Goal: Use online tool/utility: Utilize a website feature to perform a specific function

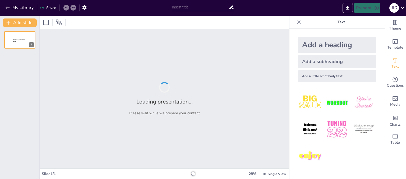
type input "La Ética de la Liberación: Contexto y Relevancia en el Diálogo Norte-Sur"
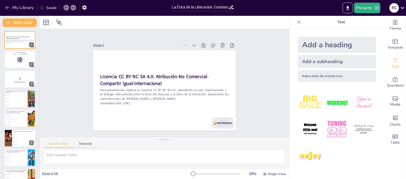
checkbox input "true"
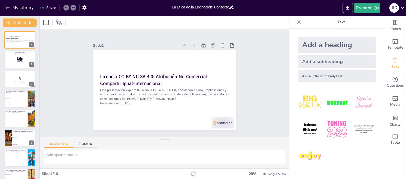
checkbox input "true"
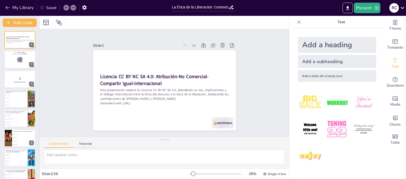
checkbox input "true"
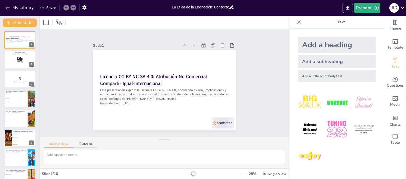
checkbox input "true"
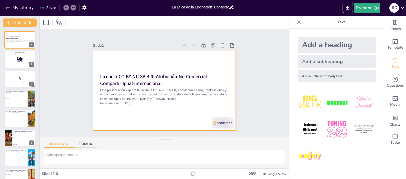
checkbox input "true"
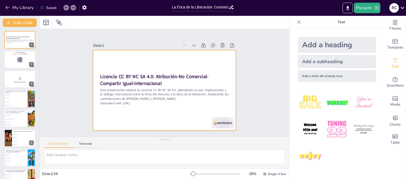
checkbox input "true"
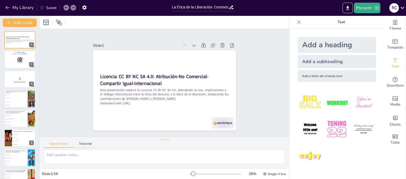
checkbox input "true"
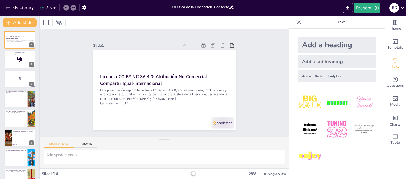
checkbox input "true"
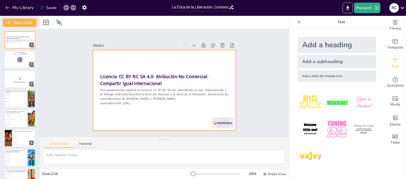
checkbox input "true"
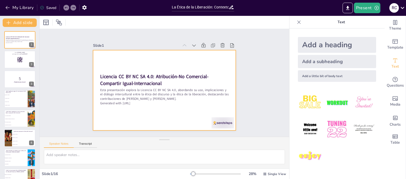
checkbox input "true"
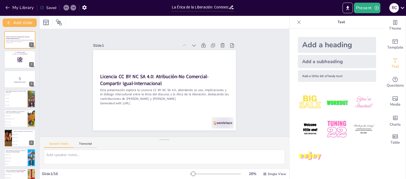
checkbox input "true"
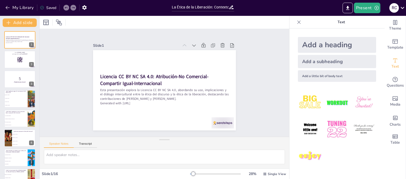
checkbox input "true"
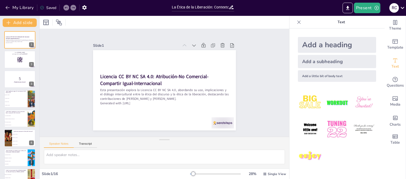
checkbox input "true"
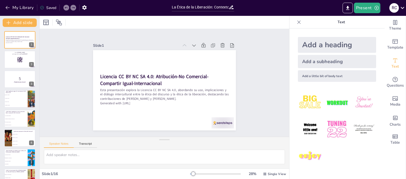
checkbox input "true"
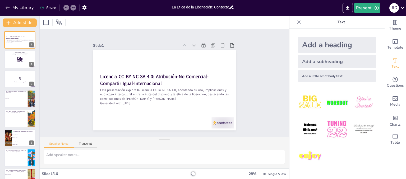
checkbox input "true"
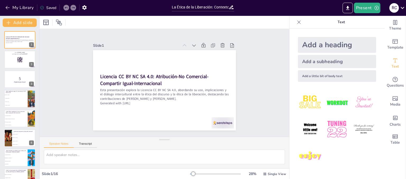
checkbox input "true"
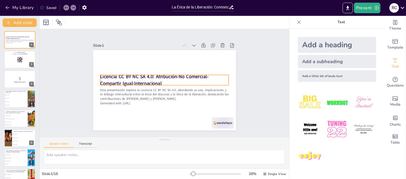
checkbox input "true"
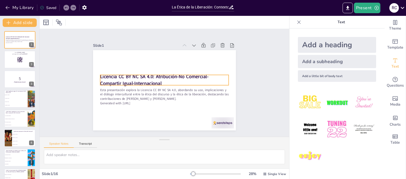
checkbox input "true"
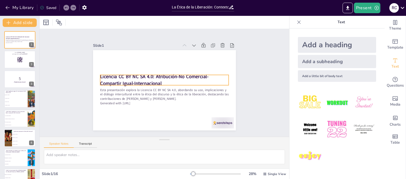
checkbox input "true"
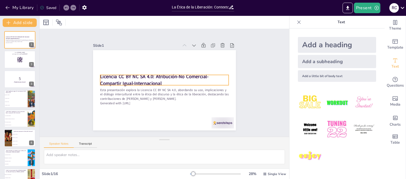
checkbox input "true"
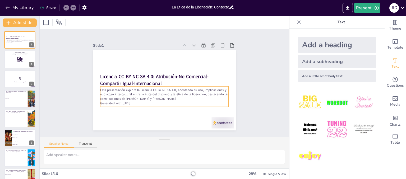
checkbox input "true"
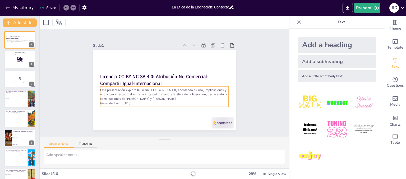
checkbox input "true"
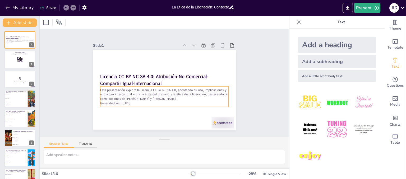
checkbox input "true"
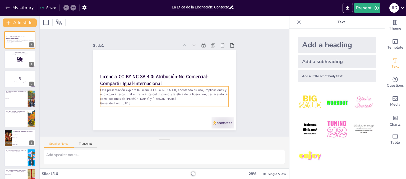
checkbox input "true"
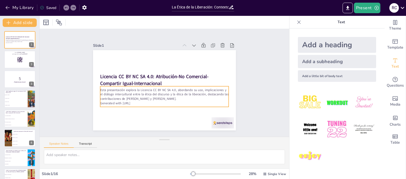
checkbox input "true"
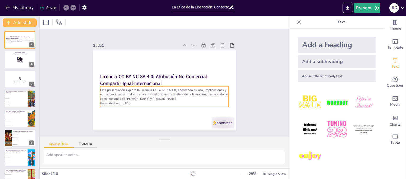
checkbox input "true"
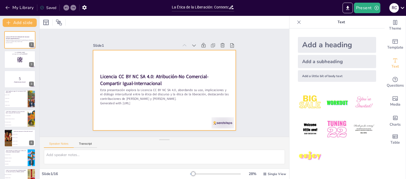
checkbox input "true"
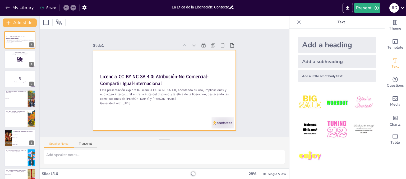
checkbox input "true"
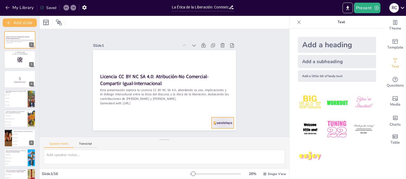
checkbox input "true"
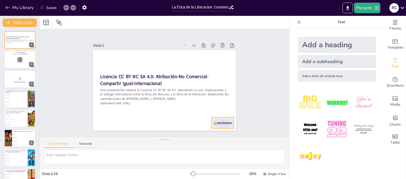
checkbox input "true"
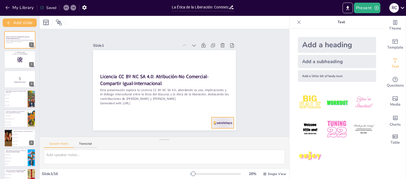
checkbox input "true"
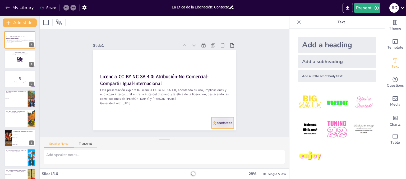
checkbox input "true"
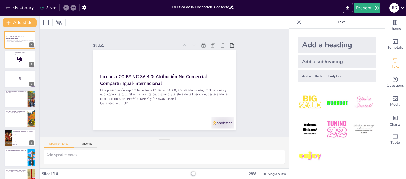
checkbox input "true"
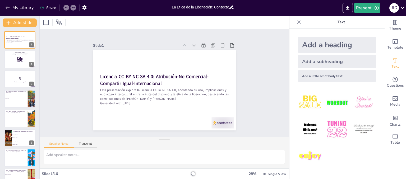
checkbox input "true"
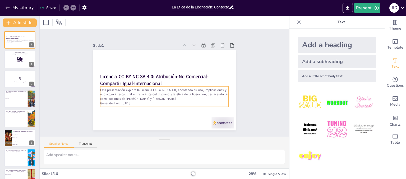
checkbox input "true"
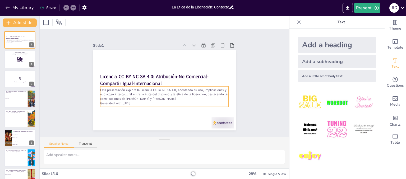
checkbox input "true"
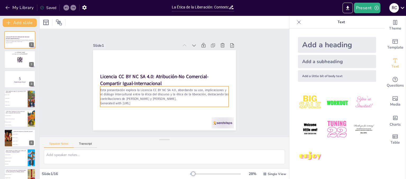
checkbox input "true"
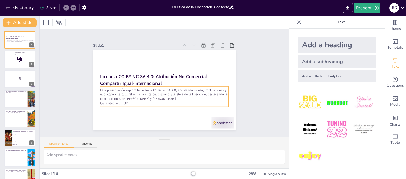
checkbox input "true"
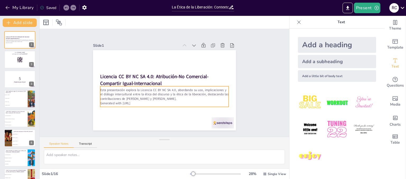
checkbox input "true"
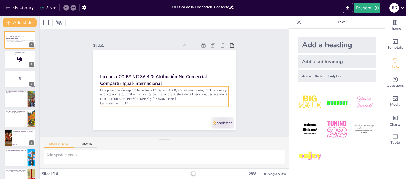
checkbox input "true"
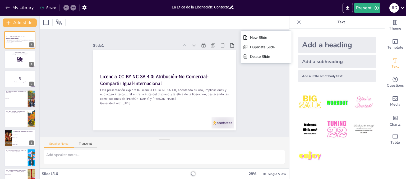
click at [171, 45] on div "Slide 1" at bounding box center [134, 105] width 90 height 120
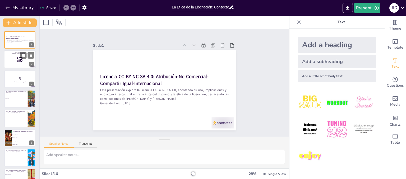
click at [15, 61] on div at bounding box center [20, 60] width 32 height 18
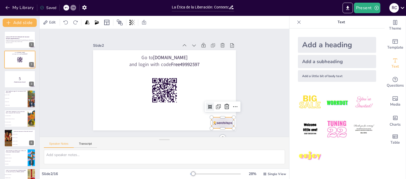
click at [193, 28] on div at bounding box center [184, 15] width 17 height 25
click at [137, 148] on icon at bounding box center [133, 151] width 7 height 7
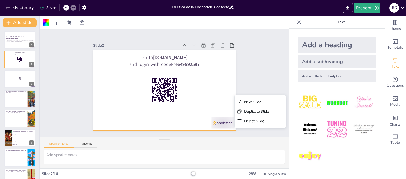
click at [257, 85] on div "Slide 1 Licencia CC BY NC SA 4.0: Atribución-No Comercial-Compartir Igual-Inter…" at bounding box center [164, 83] width 247 height 258
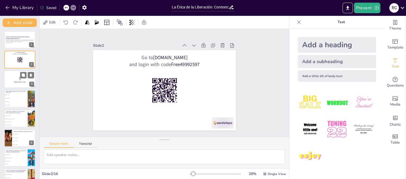
click at [16, 83] on p "¡Prepárense para el quiz!" at bounding box center [20, 83] width 29 height 2
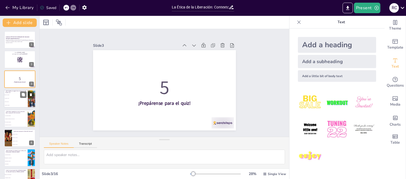
click at [20, 101] on li "Creative Control" at bounding box center [16, 102] width 24 height 3
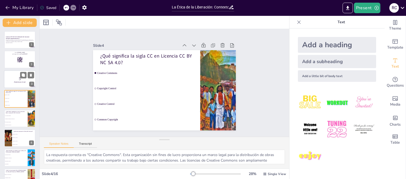
click at [17, 76] on p "5" at bounding box center [20, 79] width 29 height 6
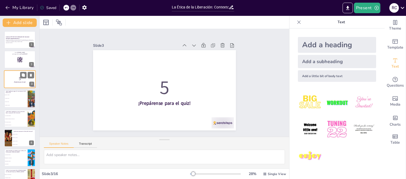
click at [17, 76] on p "5" at bounding box center [20, 79] width 29 height 6
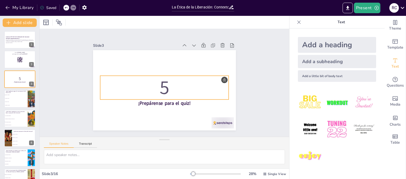
click at [219, 78] on p "5" at bounding box center [162, 79] width 120 height 97
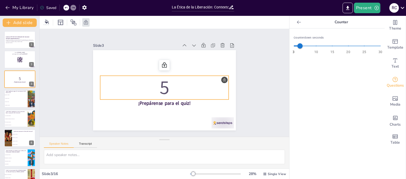
click at [219, 78] on p "5" at bounding box center [165, 78] width 131 height 40
click at [176, 70] on icon at bounding box center [180, 74] width 9 height 9
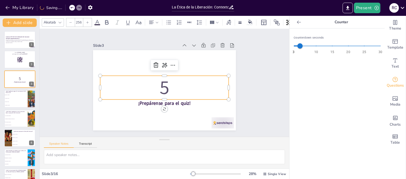
click at [120, 76] on p "5" at bounding box center [168, 80] width 97 height 120
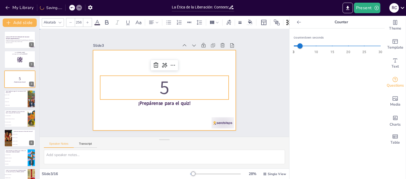
click at [112, 64] on div at bounding box center [157, 80] width 121 height 161
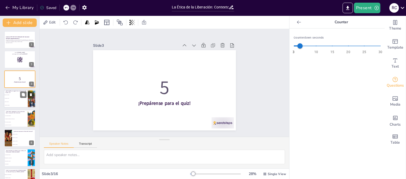
click at [15, 96] on li "Creative Commons" at bounding box center [16, 94] width 24 height 3
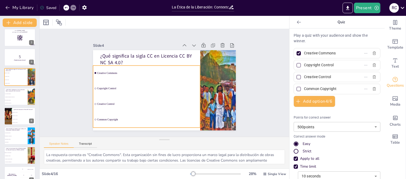
scroll to position [26, 0]
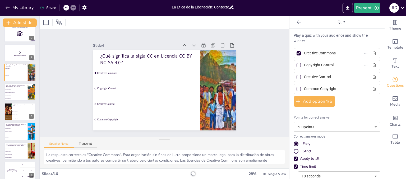
click at [15, 89] on span "Uso comercial permitido" at bounding box center [16, 89] width 22 height 1
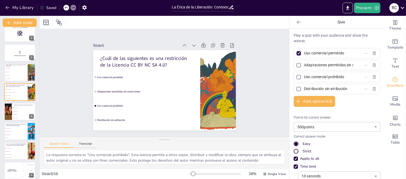
scroll to position [16, 0]
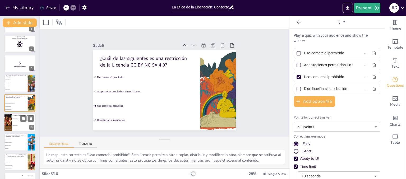
click at [13, 121] on li "[PERSON_NAME]" at bounding box center [24, 122] width 24 height 3
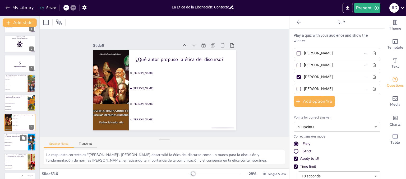
scroll to position [35, 0]
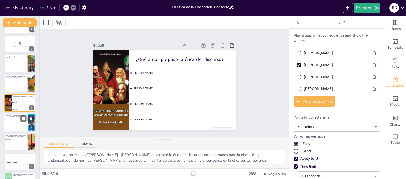
click at [9, 126] on span "Individualismo extremo" at bounding box center [16, 126] width 23 height 1
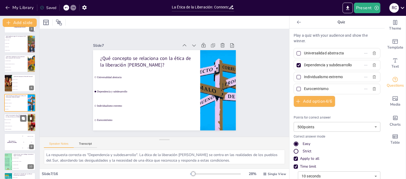
click at [7, 126] on span "Se basa en la tradición europea" at bounding box center [16, 126] width 23 height 1
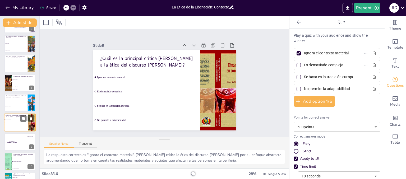
scroll to position [75, 0]
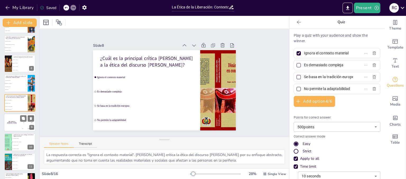
click at [7, 126] on div "The winner is [PERSON_NAME]" at bounding box center [12, 123] width 16 height 18
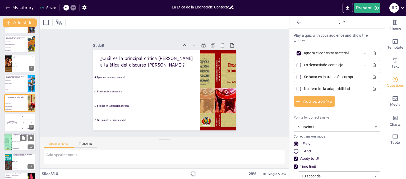
scroll to position [94, 0]
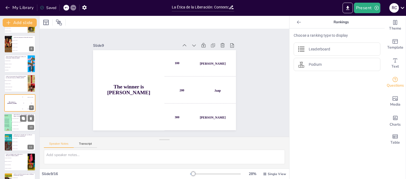
click at [18, 129] on span "La separación de culturas" at bounding box center [24, 129] width 23 height 1
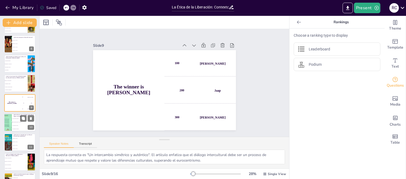
scroll to position [114, 0]
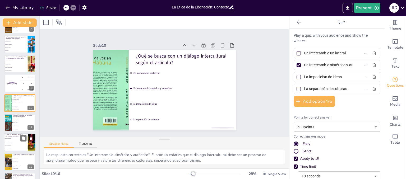
click at [11, 142] on span "Reproducir y afirmar la vida" at bounding box center [16, 142] width 23 height 1
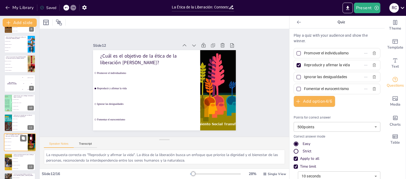
scroll to position [153, 0]
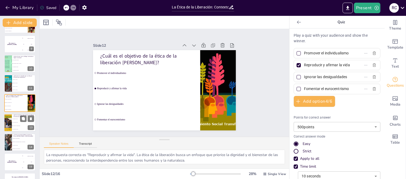
click at [17, 118] on li "La asimetría de poder" at bounding box center [24, 118] width 24 height 3
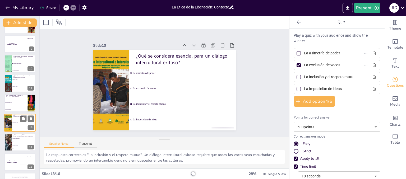
scroll to position [169, 0]
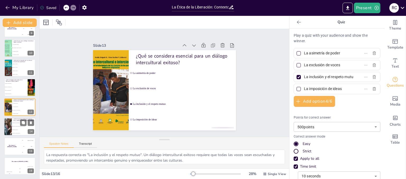
click at [11, 130] on div at bounding box center [8, 127] width 14 height 18
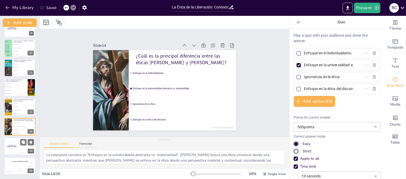
click at [13, 144] on div "The winner is [PERSON_NAME]" at bounding box center [12, 147] width 16 height 18
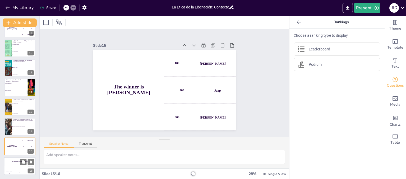
click at [12, 163] on div "The winner is [PERSON_NAME]" at bounding box center [20, 161] width 32 height 9
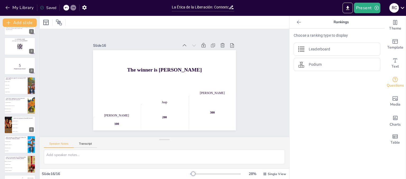
scroll to position [0, 0]
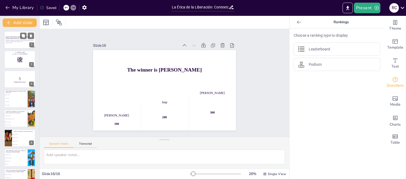
click at [14, 43] on p "Generated with [URL]" at bounding box center [20, 42] width 29 height 1
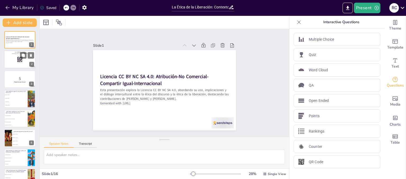
click at [14, 58] on div at bounding box center [20, 60] width 32 height 18
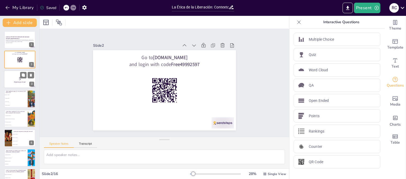
click at [7, 77] on p "5" at bounding box center [20, 79] width 29 height 6
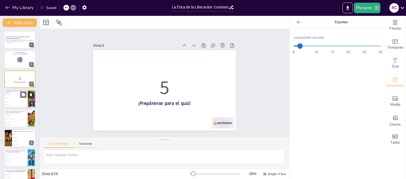
scroll to position [26, 0]
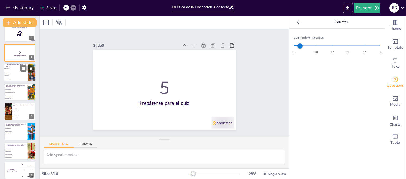
click at [18, 77] on li "Creative Control" at bounding box center [16, 75] width 24 height 3
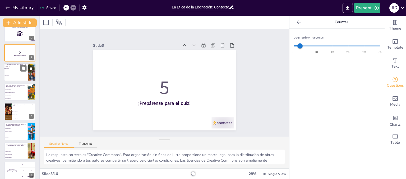
scroll to position [0, 0]
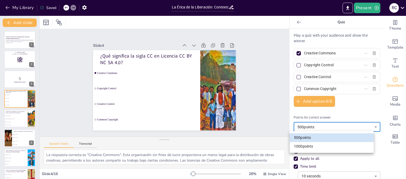
click at [370, 127] on body "My Library Saved La Ética de la Liberación: Contexto y Relevancia en el Diálogo…" at bounding box center [203, 89] width 406 height 179
click at [365, 115] on div at bounding box center [203, 89] width 406 height 179
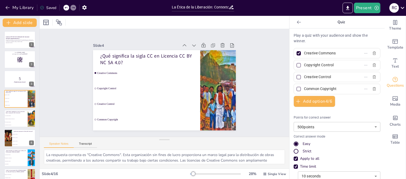
click at [343, 151] on div "Strict" at bounding box center [337, 151] width 87 height 5
click at [350, 6] on icon "Export to PowerPoint" at bounding box center [348, 8] width 6 height 6
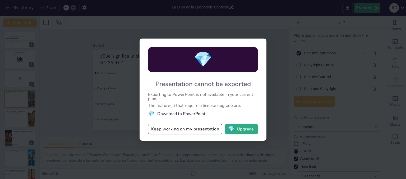
click at [291, 44] on div "💎 Presentation cannot be exported Exporting to PowerPoint is not available in y…" at bounding box center [203, 89] width 406 height 179
click at [235, 128] on span "💎" at bounding box center [231, 129] width 7 height 5
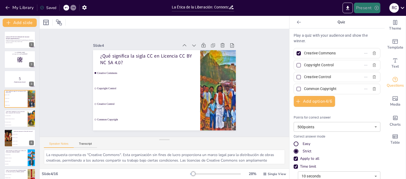
click at [374, 10] on icon "button" at bounding box center [376, 7] width 5 height 5
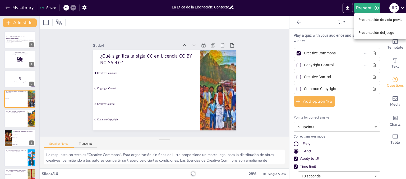
click at [365, 33] on font "Presentación del juego" at bounding box center [377, 33] width 36 height 4
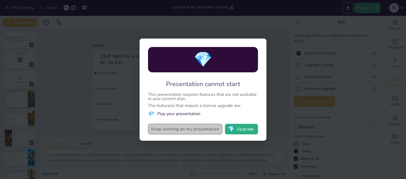
click at [192, 129] on button "Keep working on my presentation" at bounding box center [185, 129] width 74 height 11
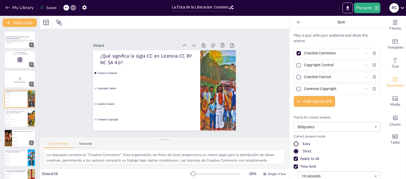
click at [401, 8] on icon at bounding box center [402, 7] width 7 height 7
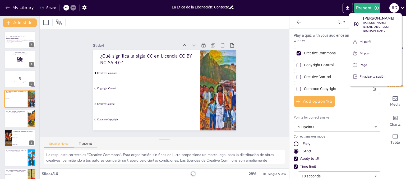
click at [311, 0] on div at bounding box center [203, 89] width 406 height 179
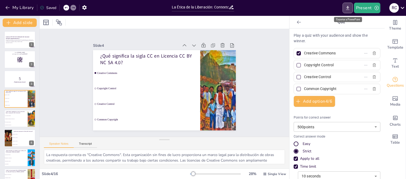
click at [349, 8] on icon "Export to PowerPoint" at bounding box center [347, 8] width 3 height 4
